Goal: Information Seeking & Learning: Learn about a topic

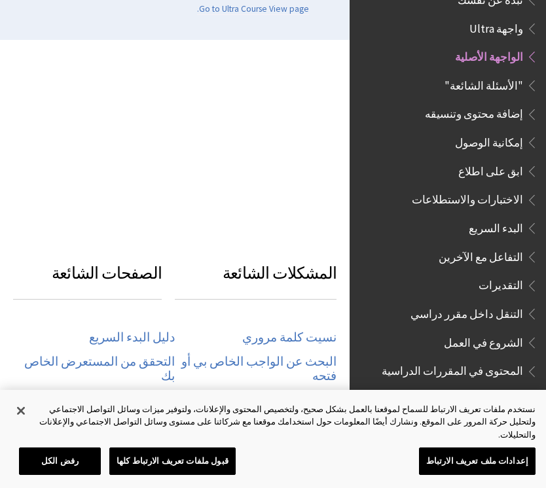
scroll to position [307, 0]
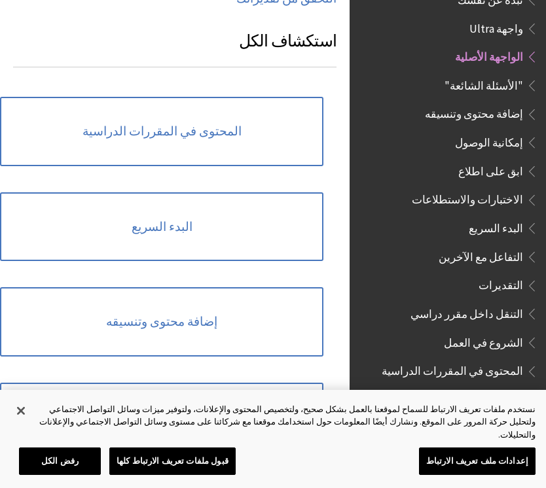
scroll to position [990, 0]
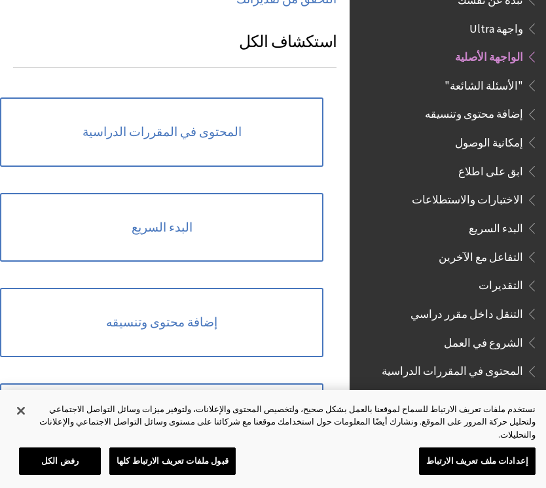
click at [262, 98] on link "المحتوى في المقررات الدراسية" at bounding box center [161, 131] width 323 height 69
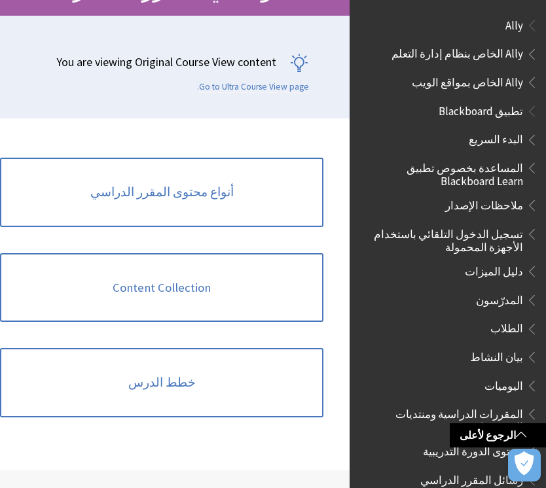
scroll to position [1429, 0]
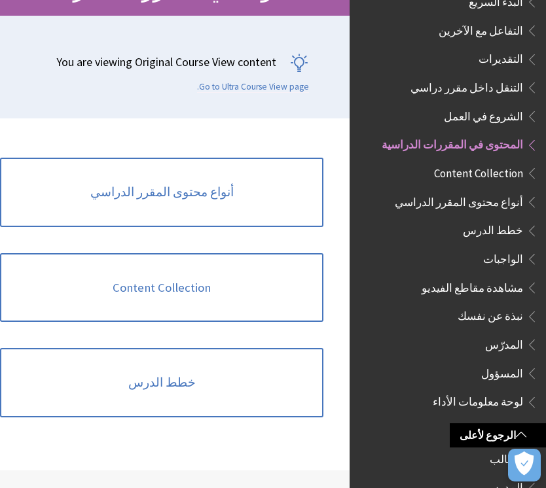
click at [273, 293] on link "Content Collection" at bounding box center [161, 287] width 323 height 69
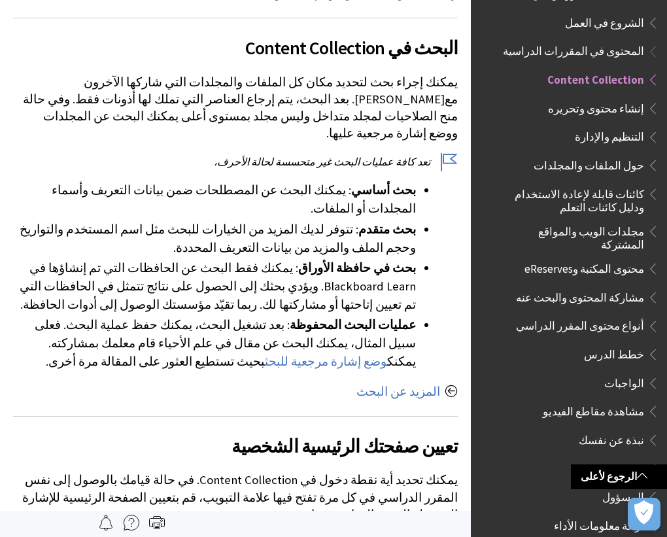
scroll to position [1587, 0]
click at [545, 154] on span "حول الملفات والمجلدات" at bounding box center [589, 163] width 111 height 18
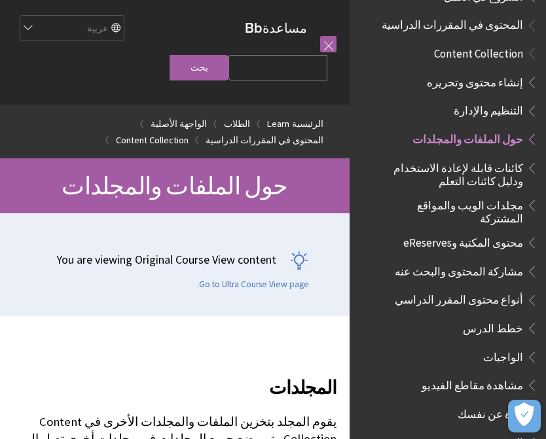
scroll to position [1544, 0]
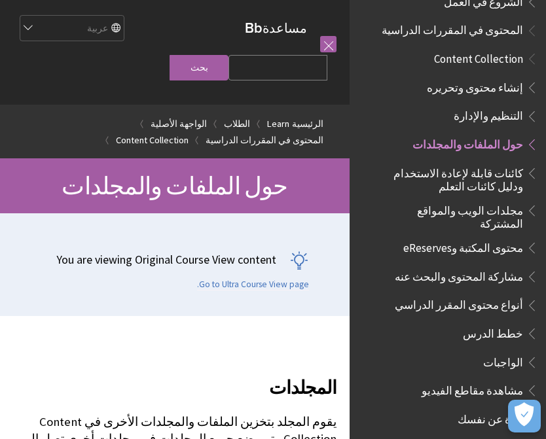
click at [529, 162] on span "Book outline for Blackboard Learn Help" at bounding box center [530, 170] width 14 height 16
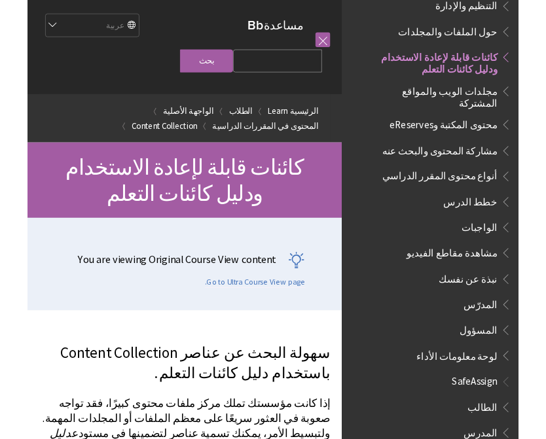
scroll to position [1635, 0]
